Goal: Check status: Check status

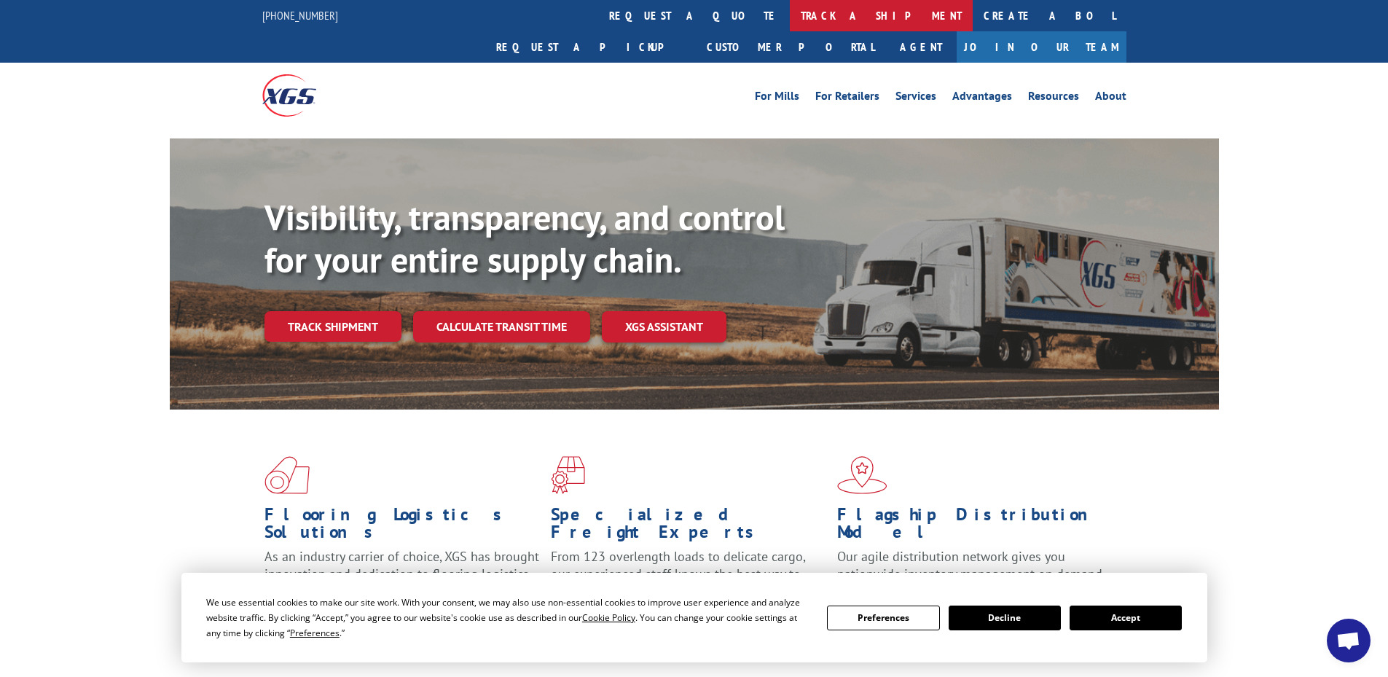
click at [790, 9] on link "track a shipment" at bounding box center [881, 15] width 183 height 31
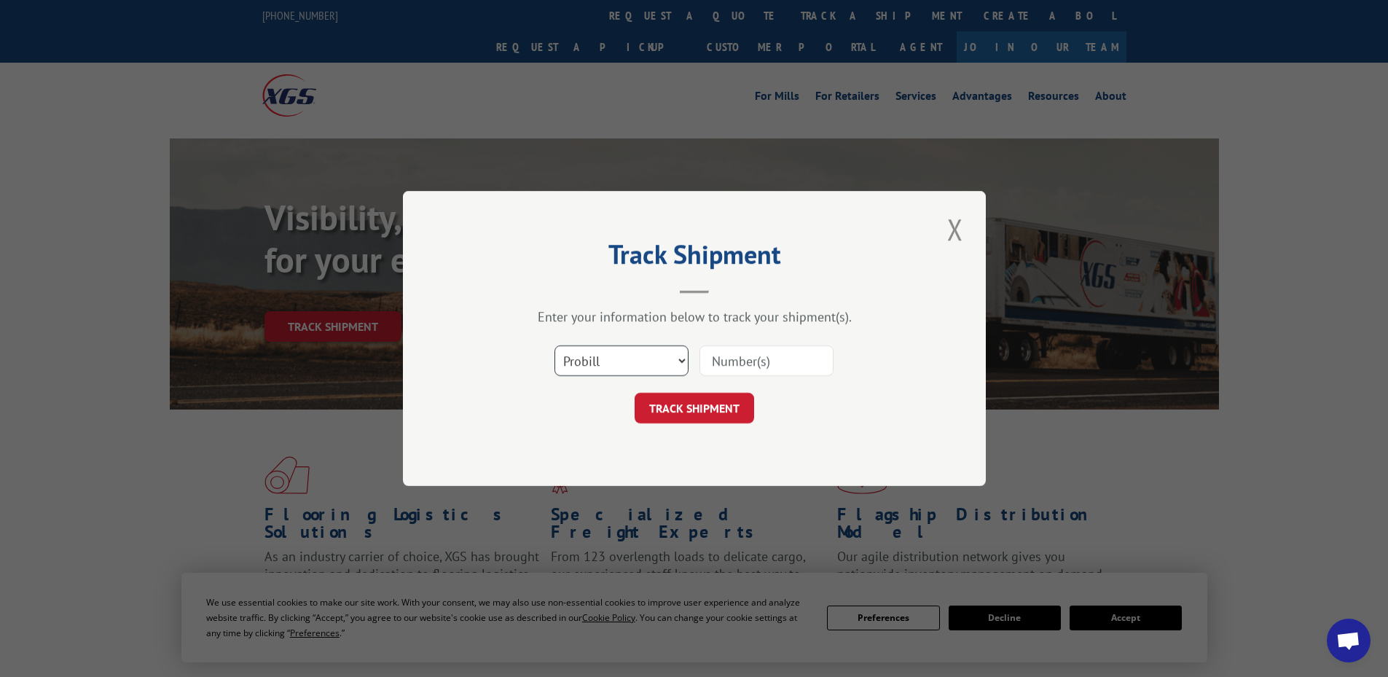
click at [651, 359] on select "Select category... Probill BOL PO" at bounding box center [621, 360] width 134 height 31
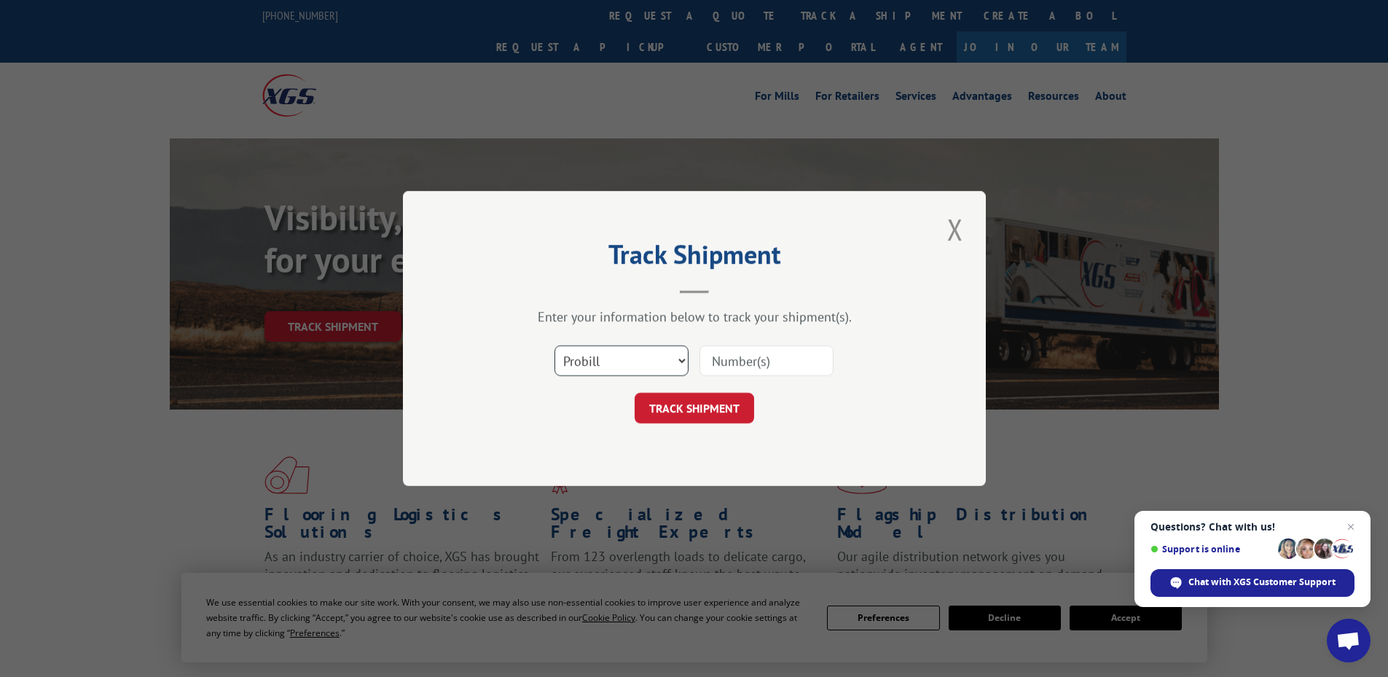
select select "bol"
click at [554, 345] on select "Select category... Probill BOL PO" at bounding box center [621, 360] width 134 height 31
drag, startPoint x: 726, startPoint y: 372, endPoint x: 729, endPoint y: 364, distance: 8.5
click at [727, 372] on input at bounding box center [766, 360] width 134 height 31
paste input "5947723"
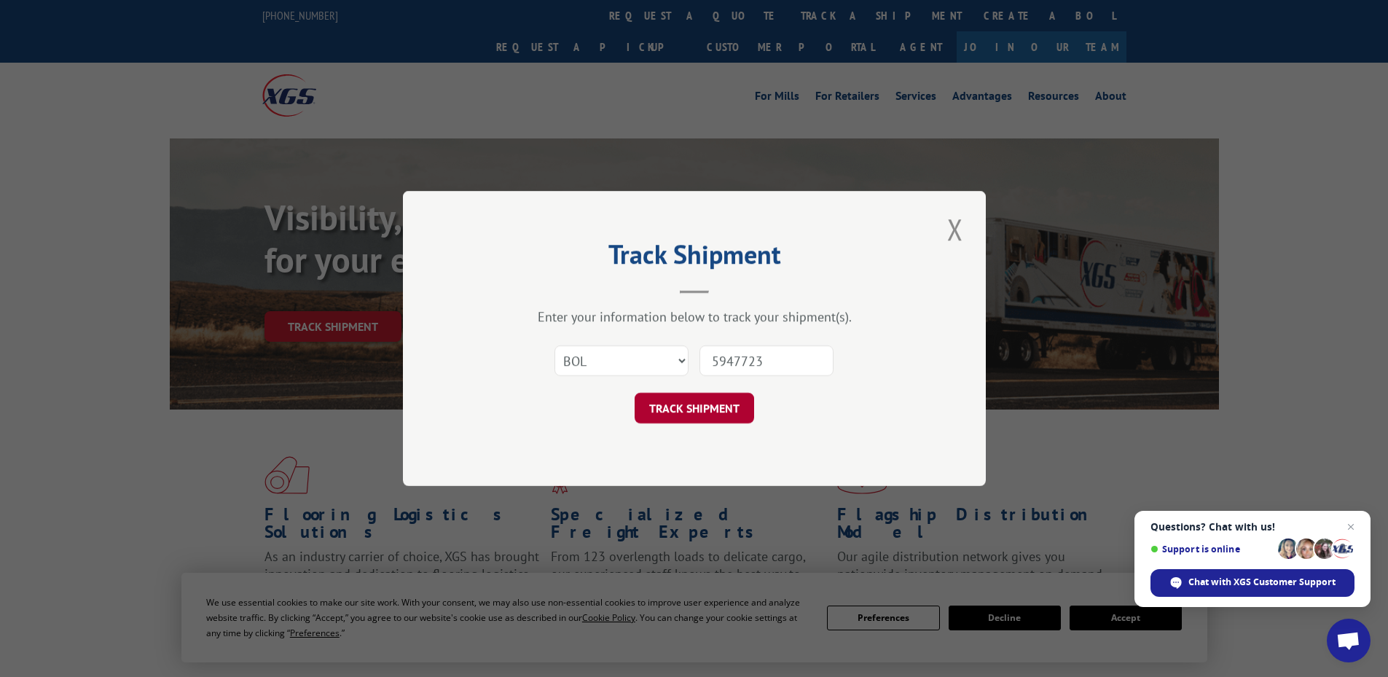
type input "5947723"
click at [687, 409] on button "TRACK SHIPMENT" at bounding box center [694, 408] width 119 height 31
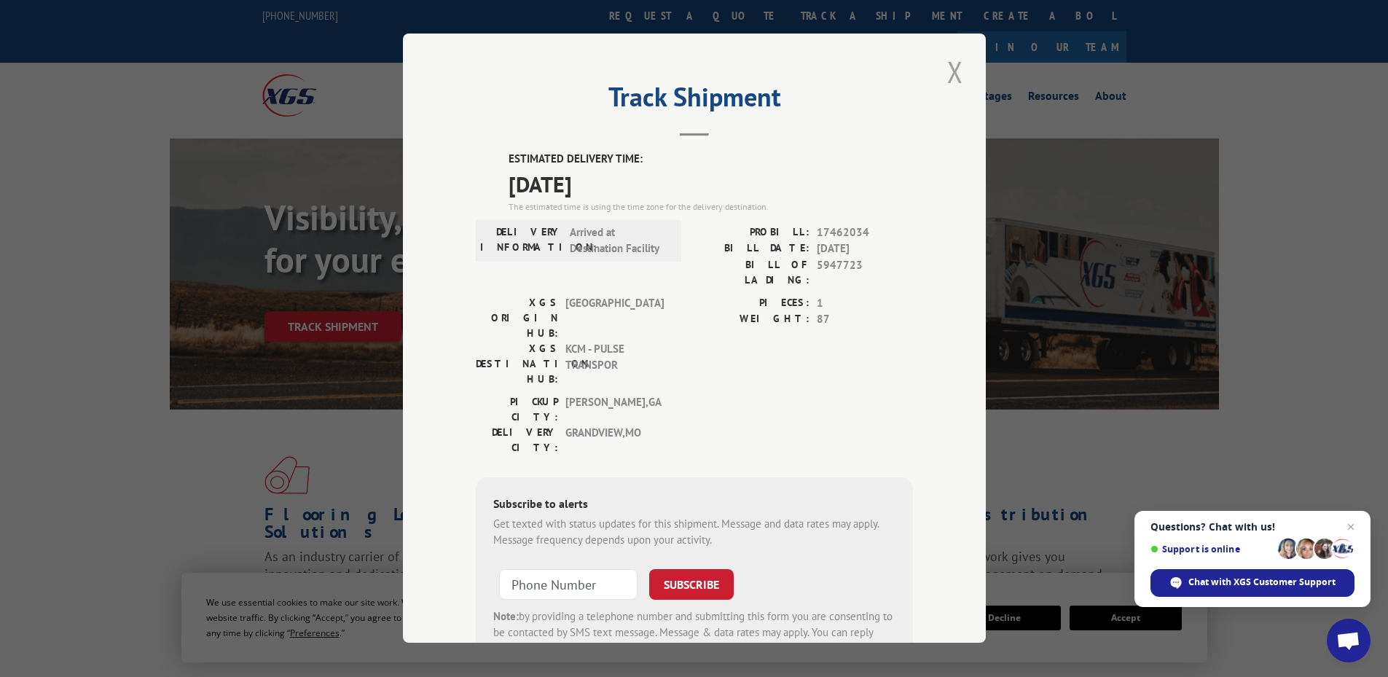
click at [951, 68] on button "Close modal" at bounding box center [955, 72] width 25 height 40
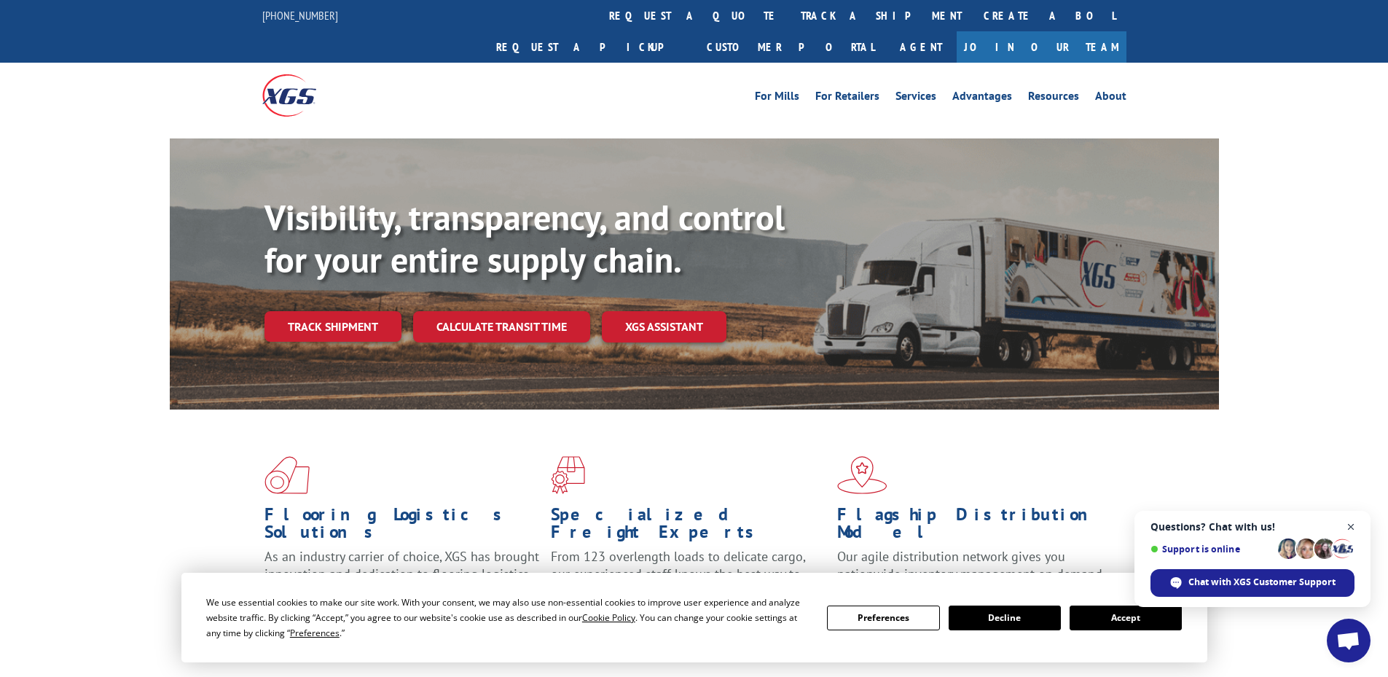
click at [1349, 525] on span "Open chat" at bounding box center [1351, 527] width 18 height 18
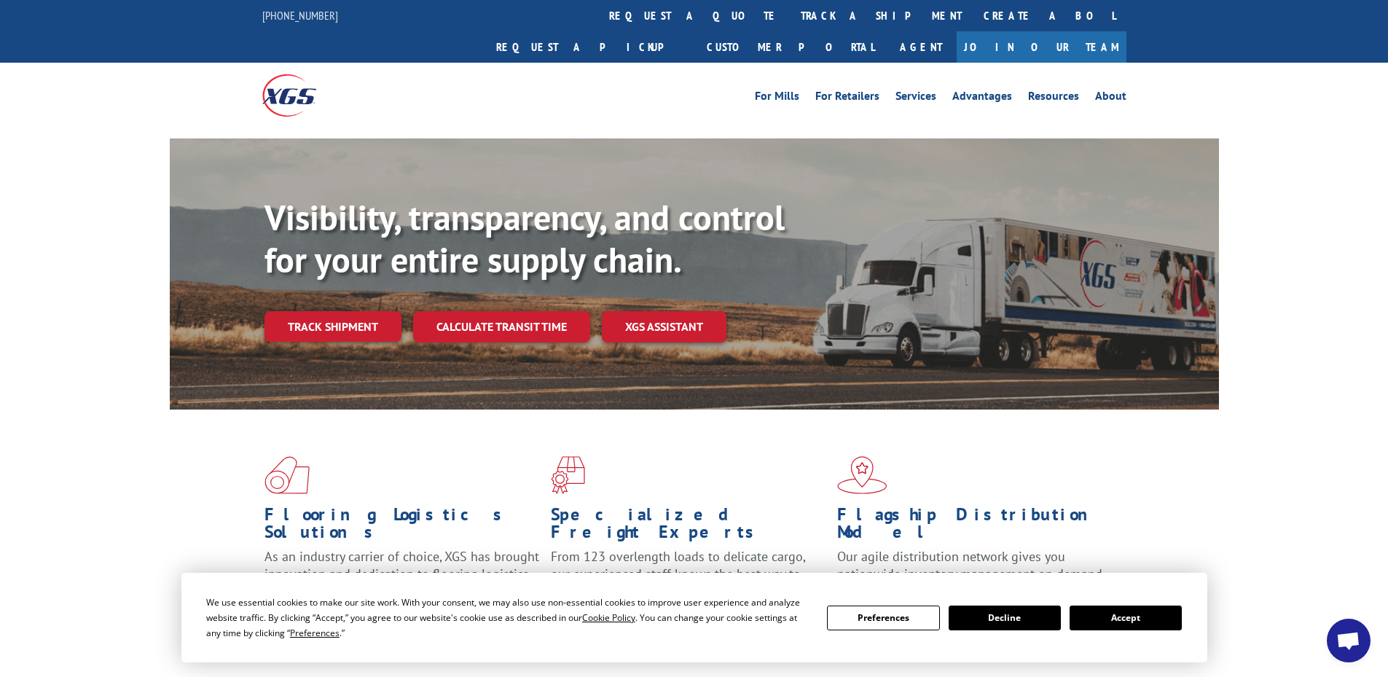
click at [987, 617] on button "Decline" at bounding box center [1005, 617] width 112 height 25
